Goal: Information Seeking & Learning: Learn about a topic

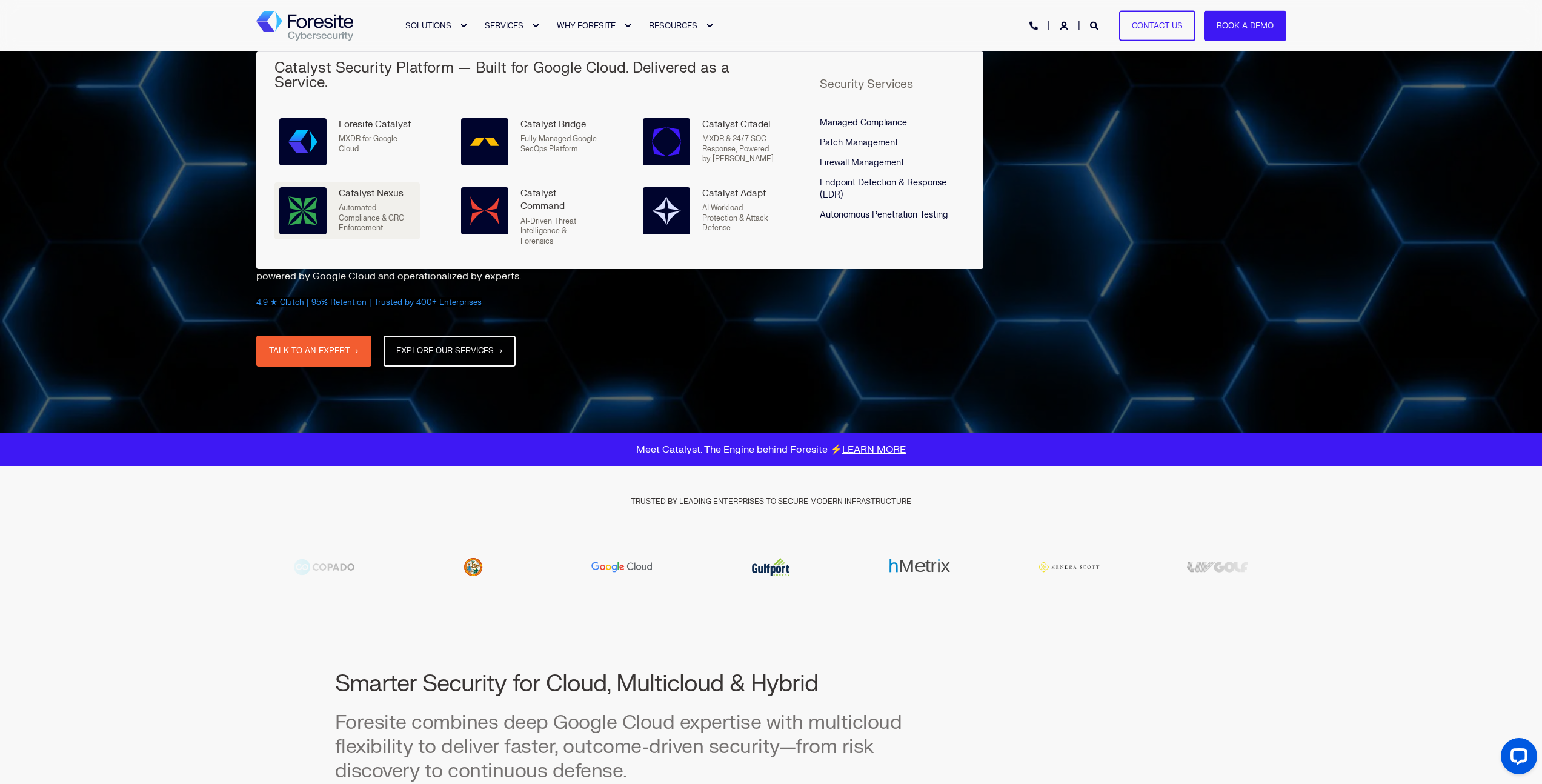
click at [381, 203] on p "Automated Compliance & GRC Enforcement" at bounding box center [377, 218] width 77 height 30
